Goal: Understand process/instructions: Learn how to perform a task or action

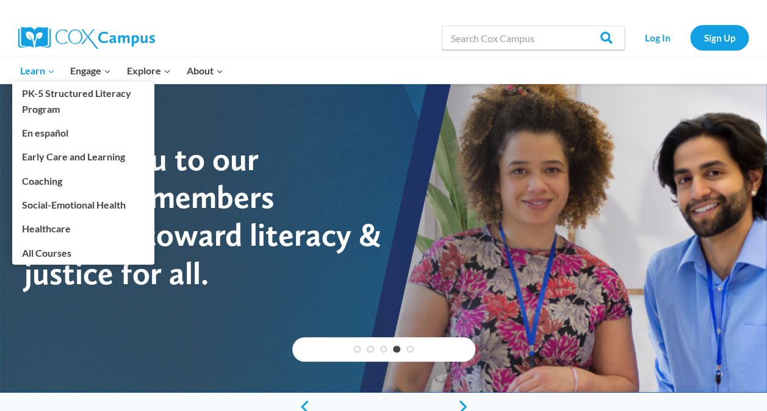
click at [57, 71] on link "Learn Expand" at bounding box center [37, 71] width 51 height 26
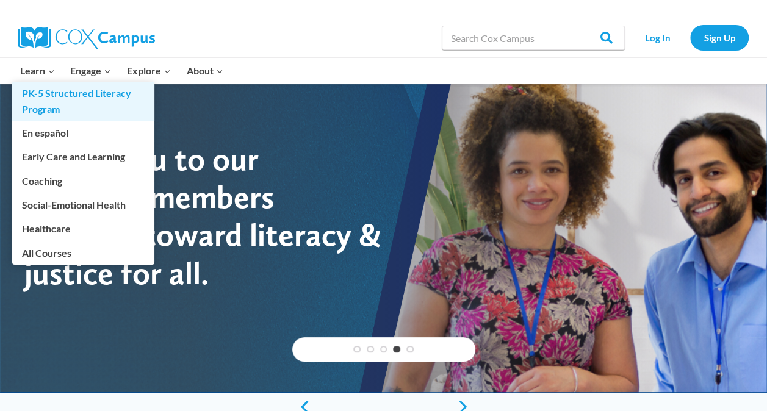
click at [75, 95] on link "PK-5 Structured Literacy Program" at bounding box center [83, 101] width 142 height 39
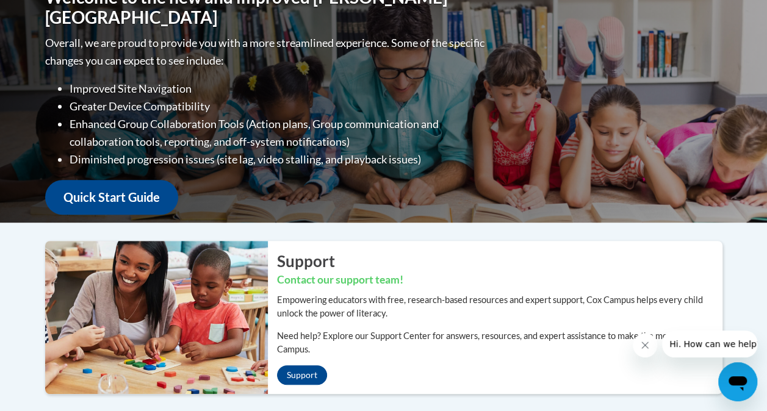
scroll to position [103, 0]
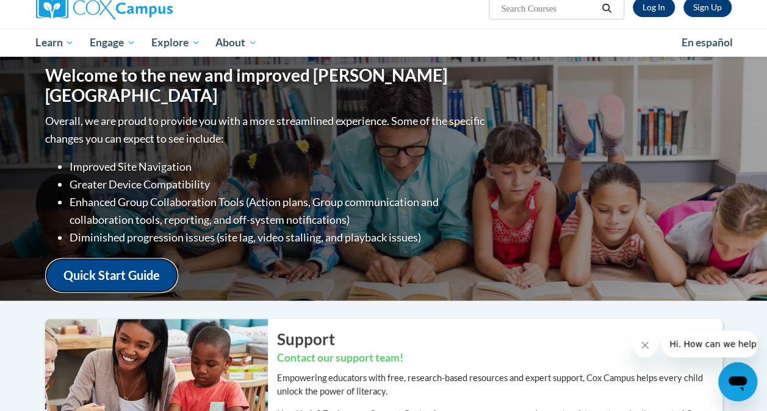
click at [123, 262] on link "Quick Start Guide" at bounding box center [111, 275] width 133 height 35
